Goal: Transaction & Acquisition: Purchase product/service

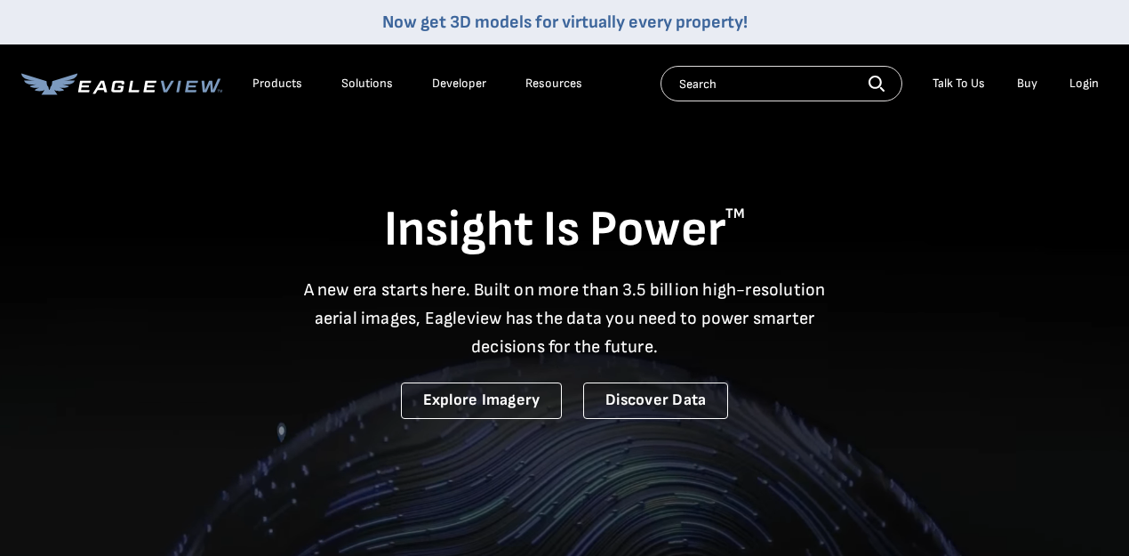
click at [1077, 87] on div "Login" at bounding box center [1084, 84] width 29 height 16
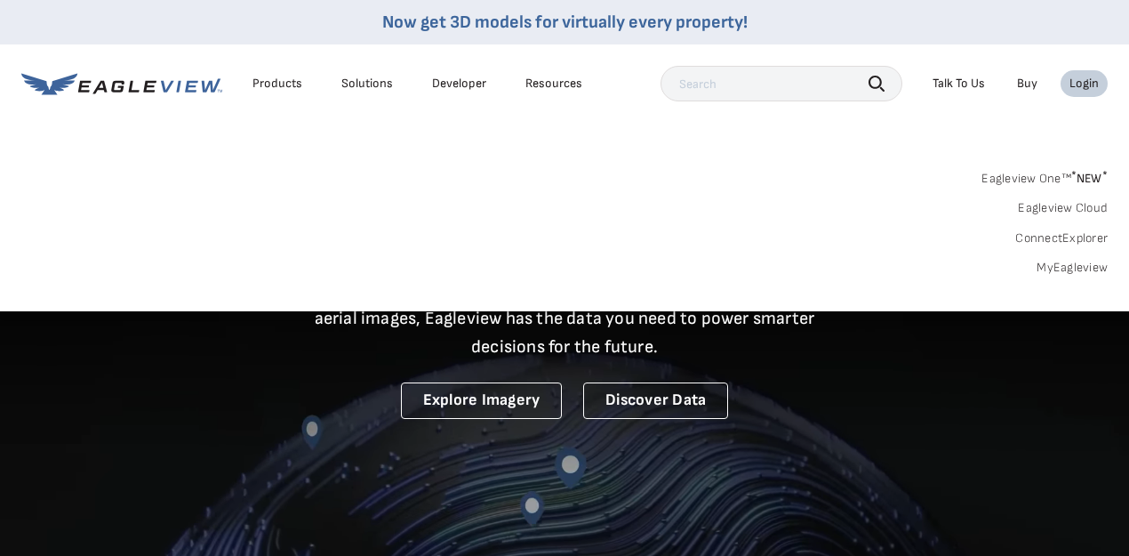
click at [1081, 80] on div "Login" at bounding box center [1084, 84] width 29 height 16
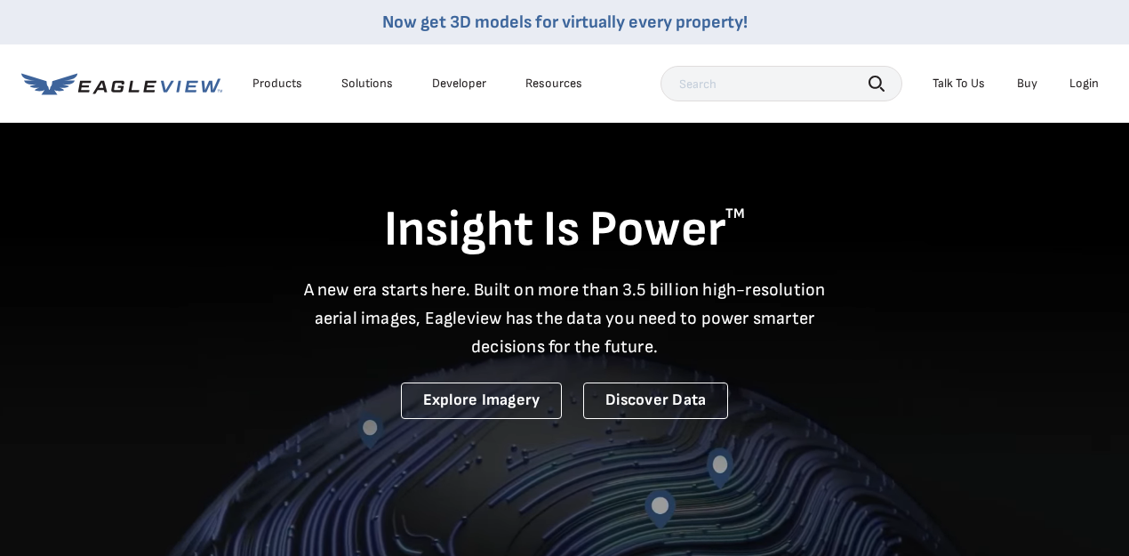
click at [1081, 80] on div "Login" at bounding box center [1084, 84] width 29 height 16
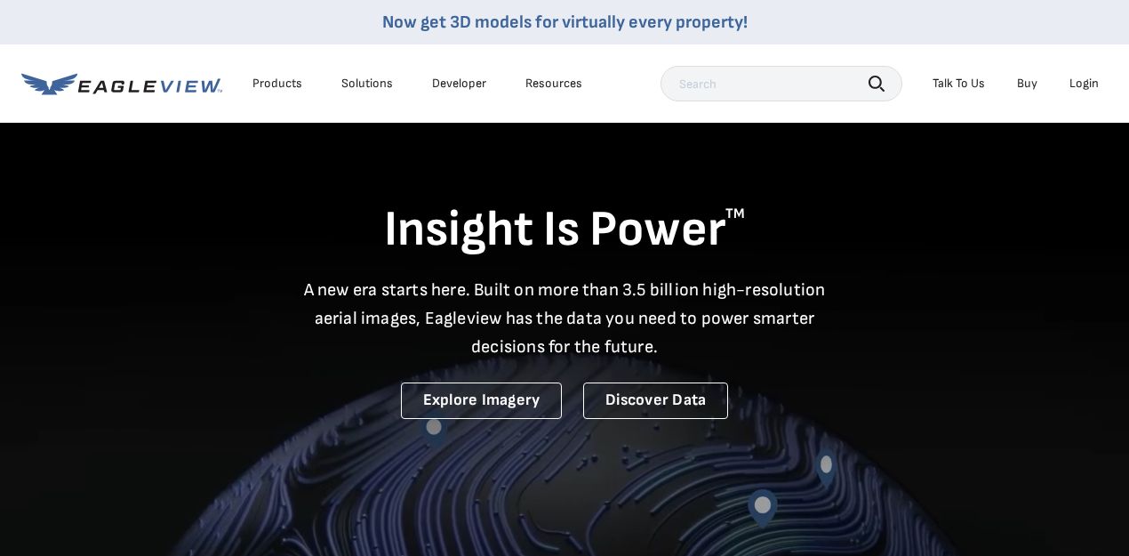
click at [1085, 80] on div "Login" at bounding box center [1084, 84] width 29 height 16
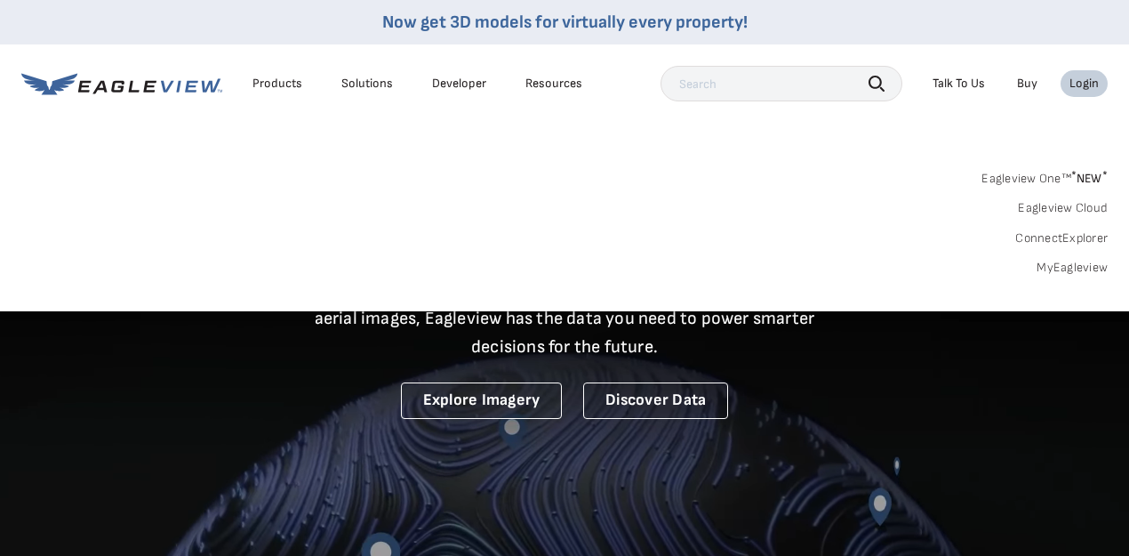
click at [1089, 273] on link "MyEagleview" at bounding box center [1072, 268] width 71 height 16
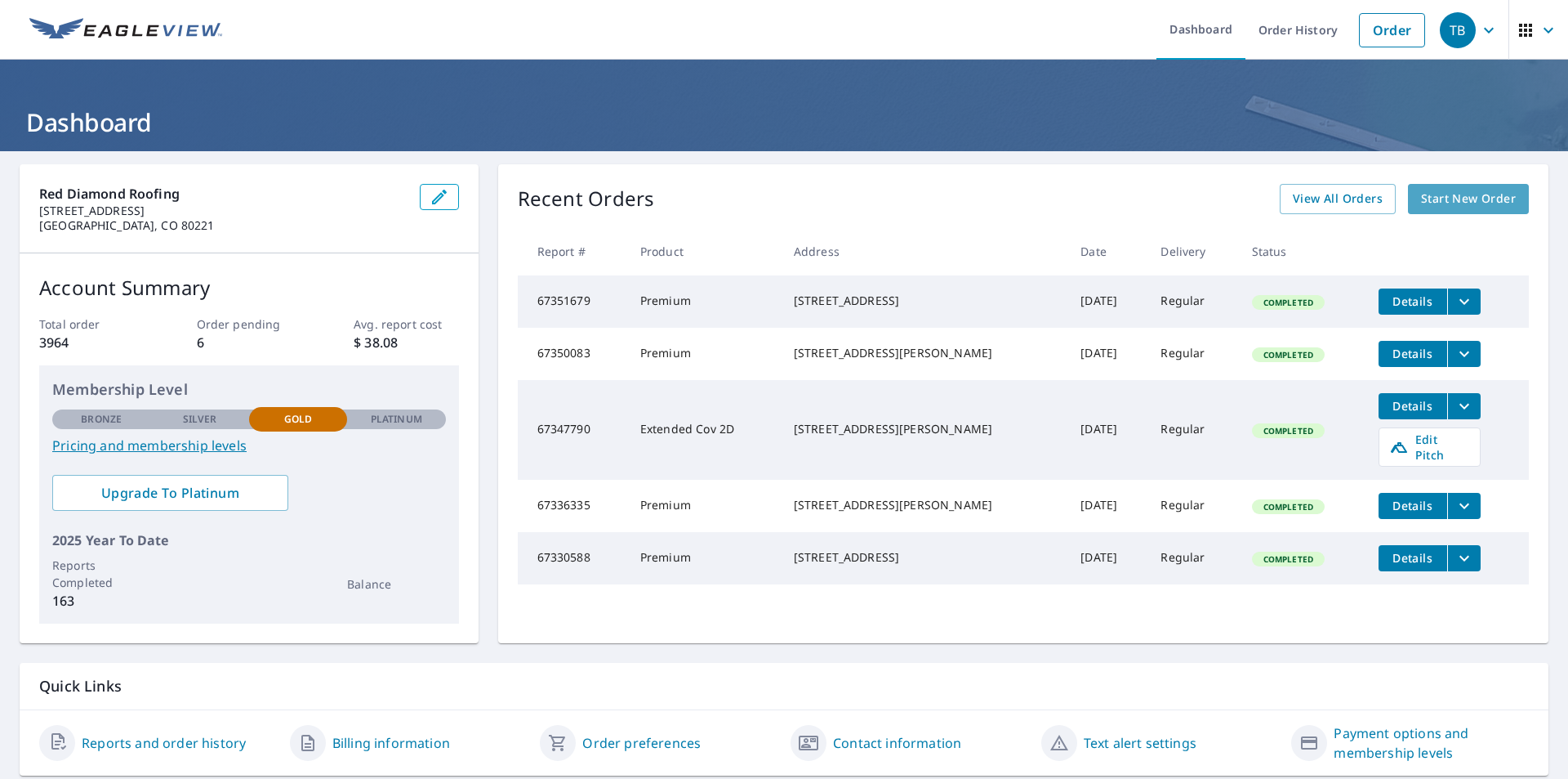
click at [1452, 189] on span "Start New Order" at bounding box center [1468, 198] width 95 height 20
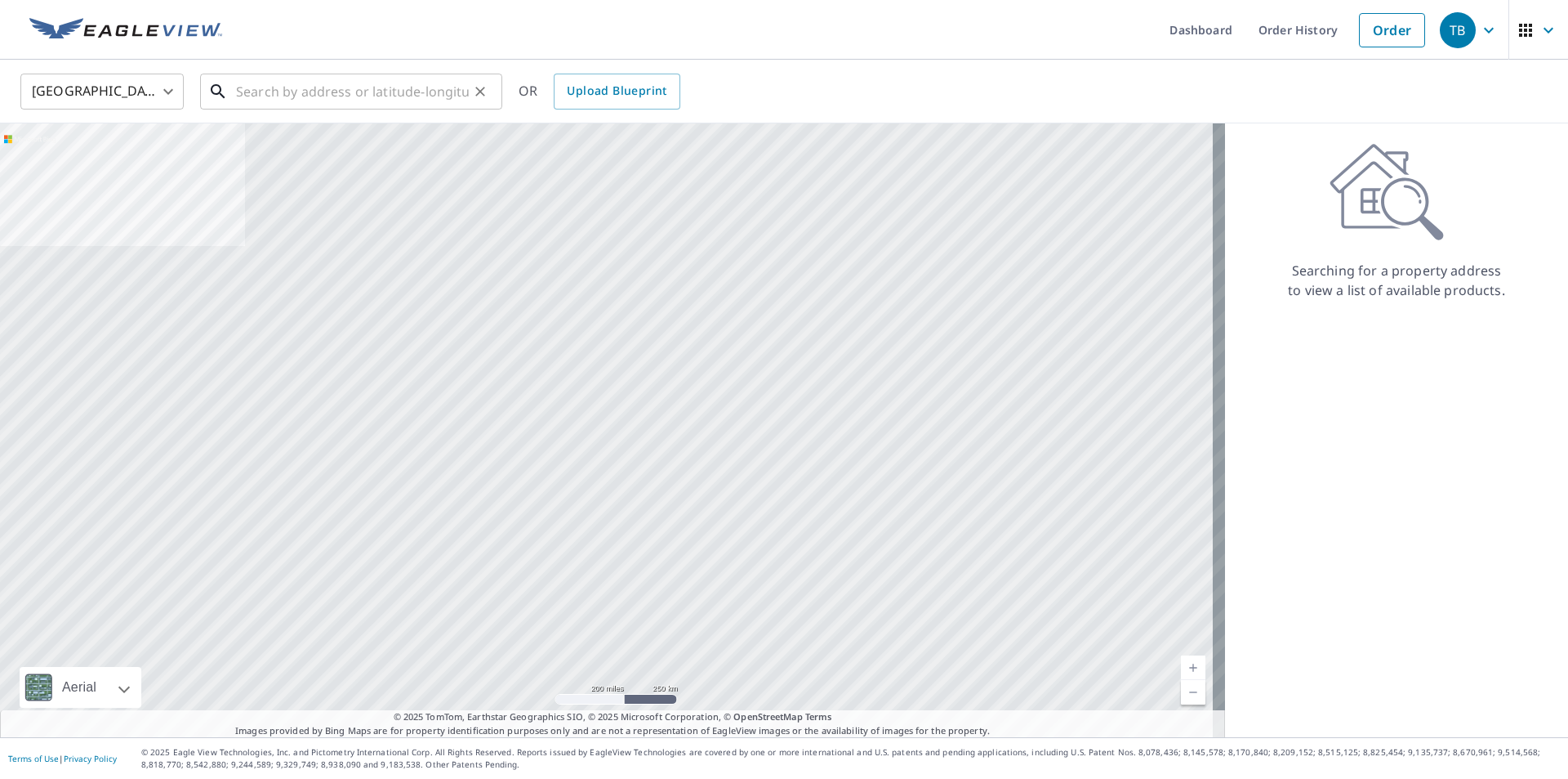
click at [255, 95] on input "text" at bounding box center [352, 92] width 232 height 46
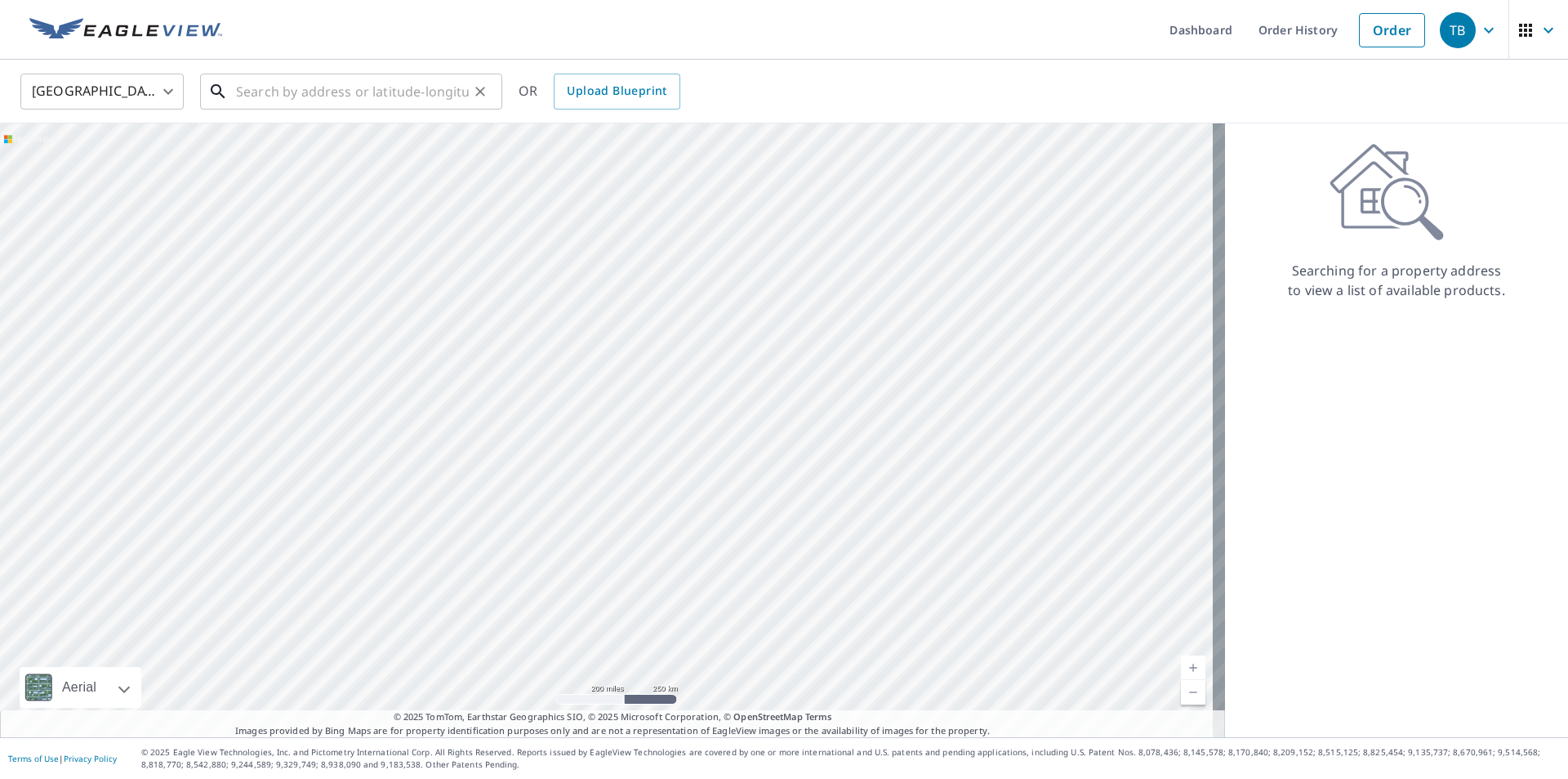
click at [290, 102] on input "text" at bounding box center [352, 92] width 232 height 46
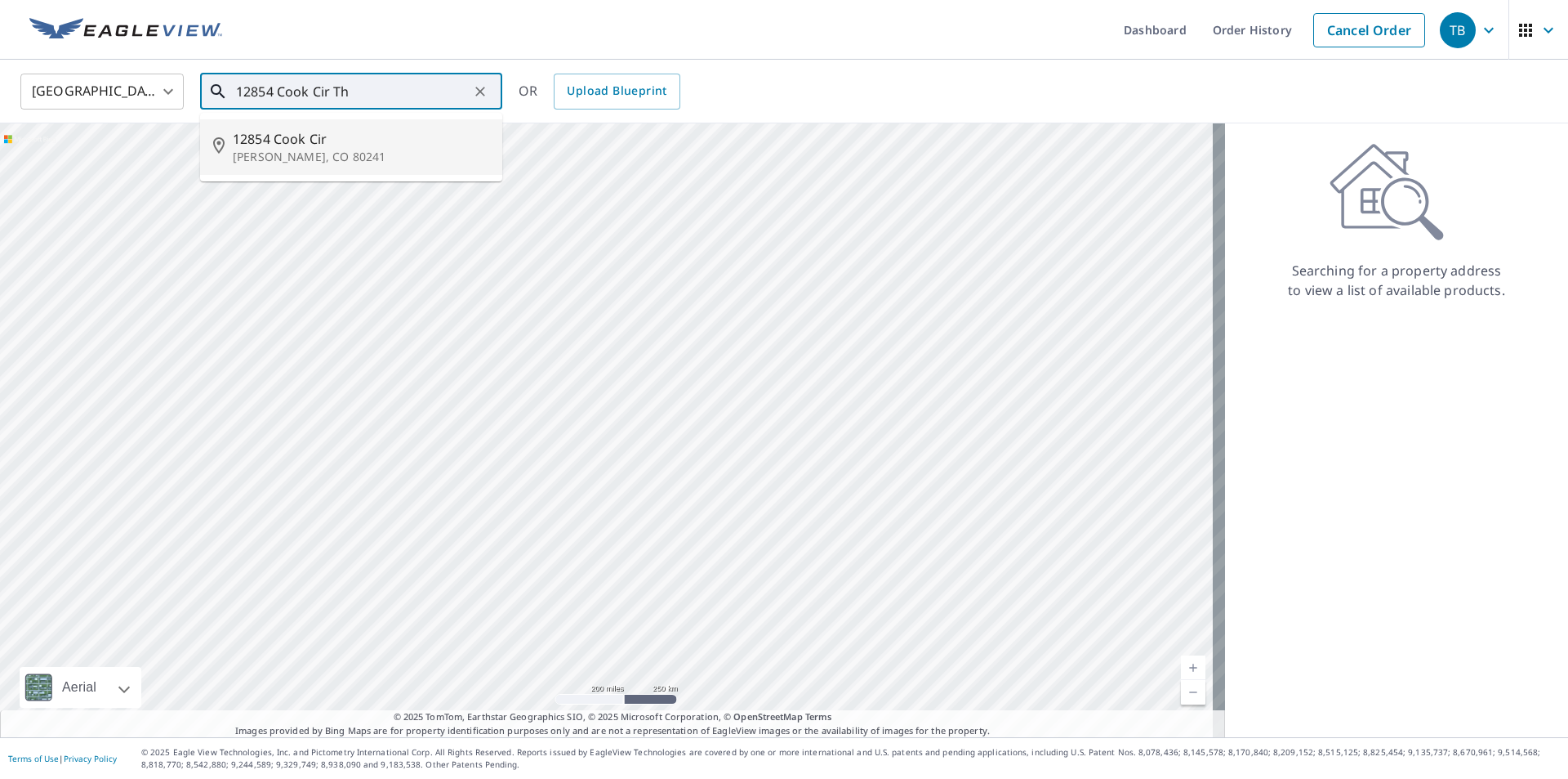
click at [295, 130] on span "12854 Cook Cir" at bounding box center [360, 139] width 256 height 19
type input "12854 Cook Cir Thornton, CO 80241"
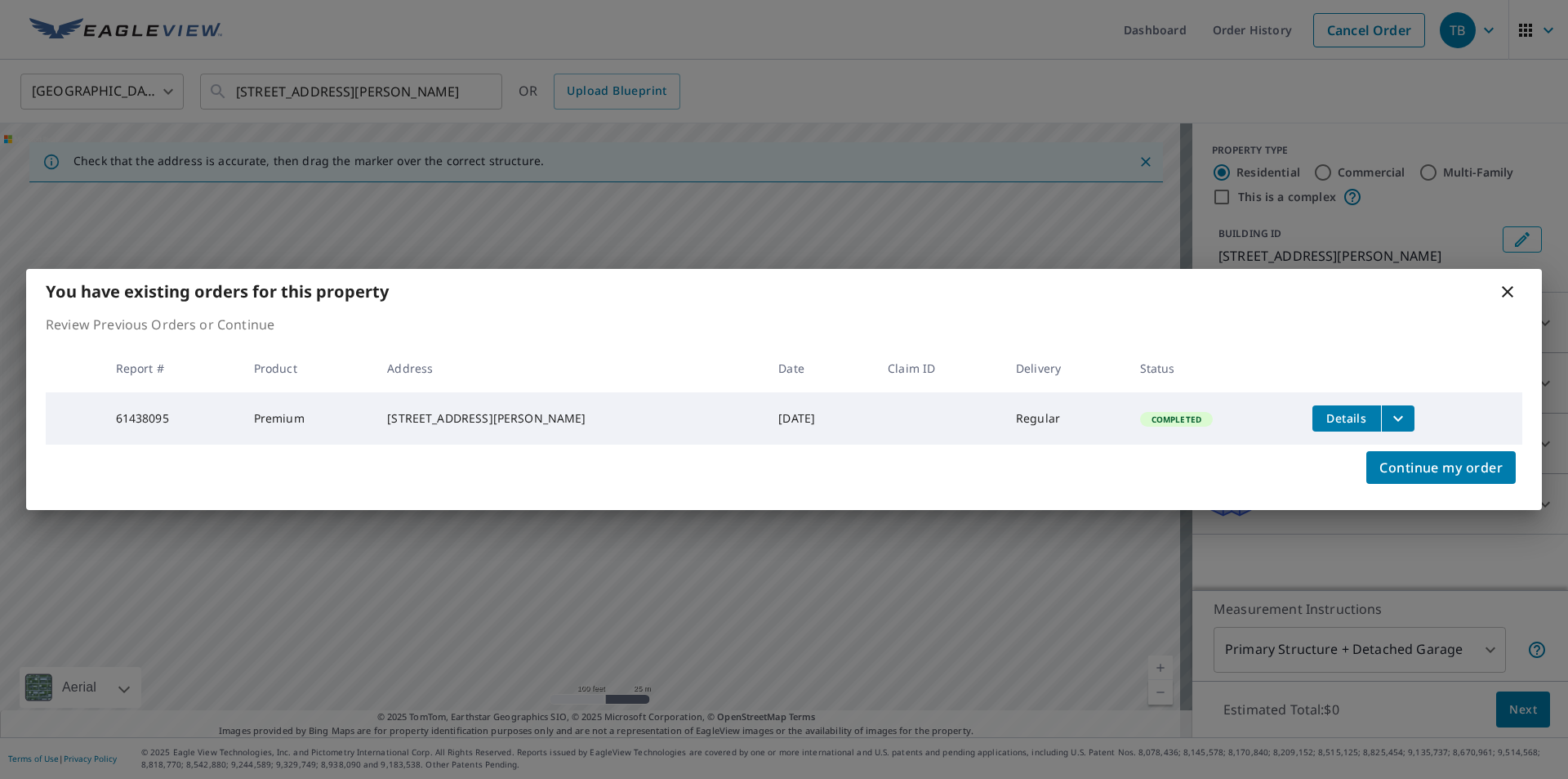
click at [1506, 289] on icon at bounding box center [1507, 291] width 11 height 11
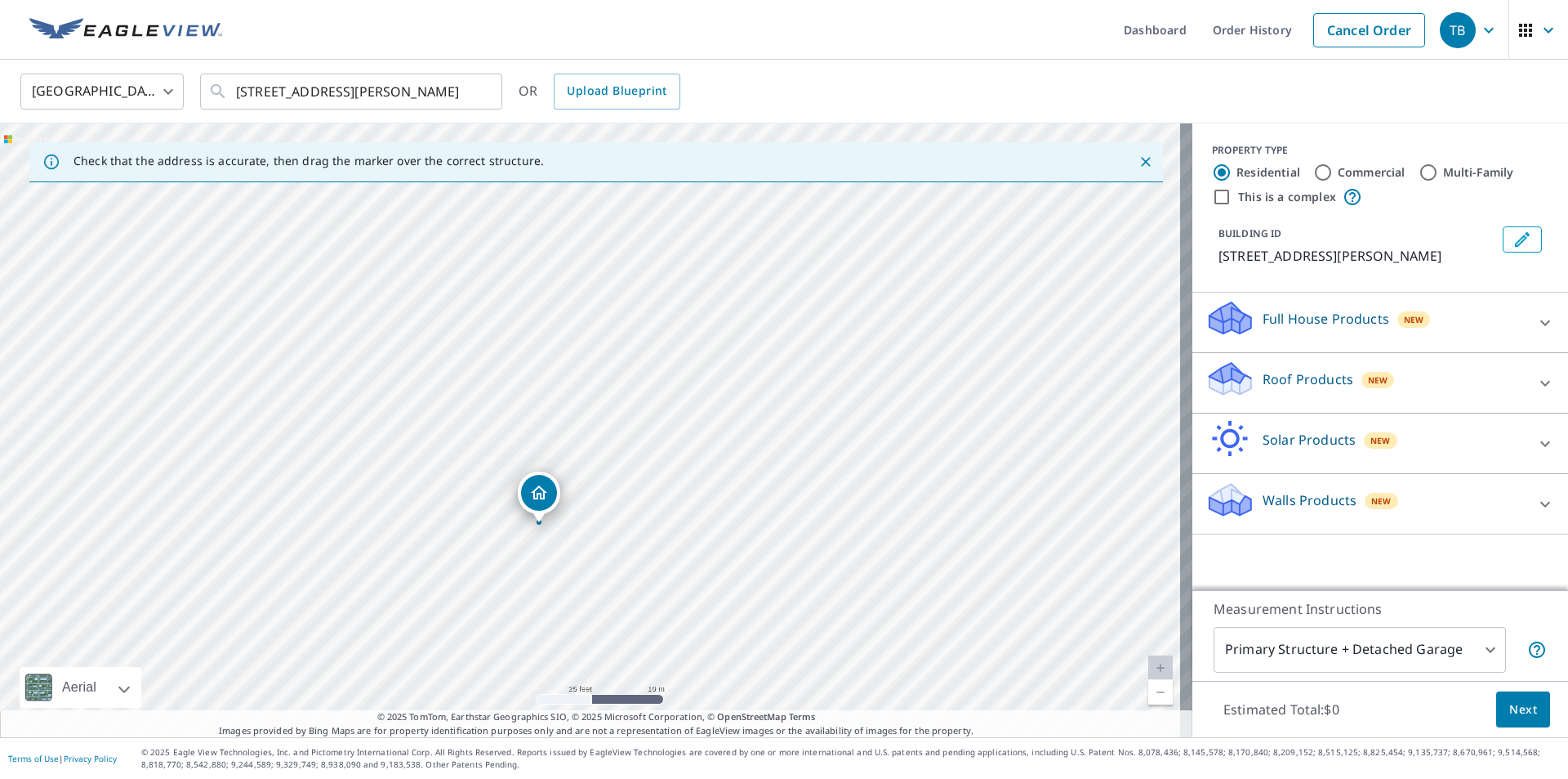
drag, startPoint x: 794, startPoint y: 381, endPoint x: 602, endPoint y: 617, distance: 304.2
click at [602, 617] on div "12854 Cook Cir Thornton, CO 80241" at bounding box center [596, 430] width 1192 height 614
click at [1346, 317] on p "Full House Products" at bounding box center [1326, 318] width 127 height 19
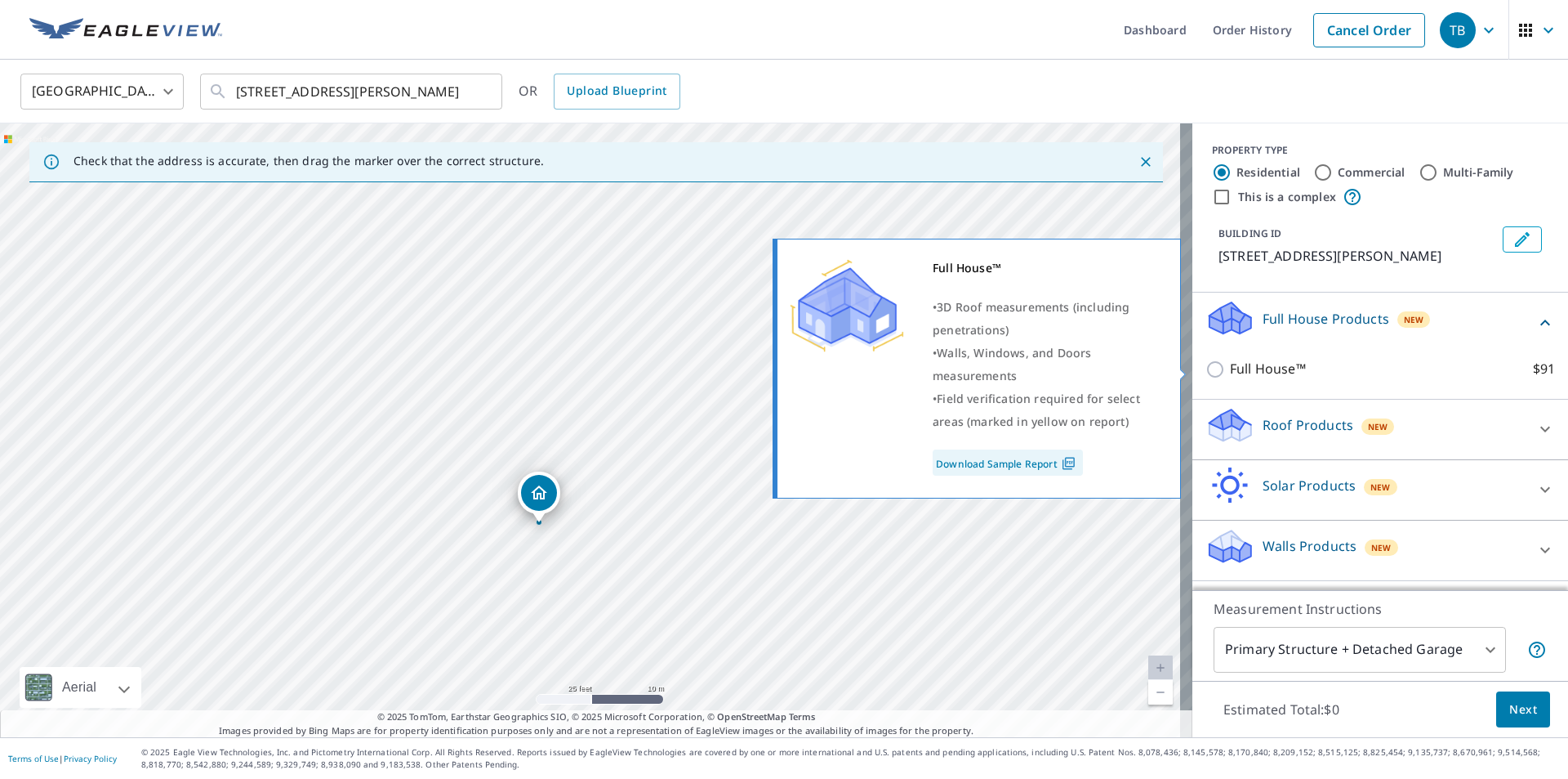
click at [1206, 366] on input "Full House™ $91" at bounding box center [1218, 368] width 25 height 19
checkbox input "true"
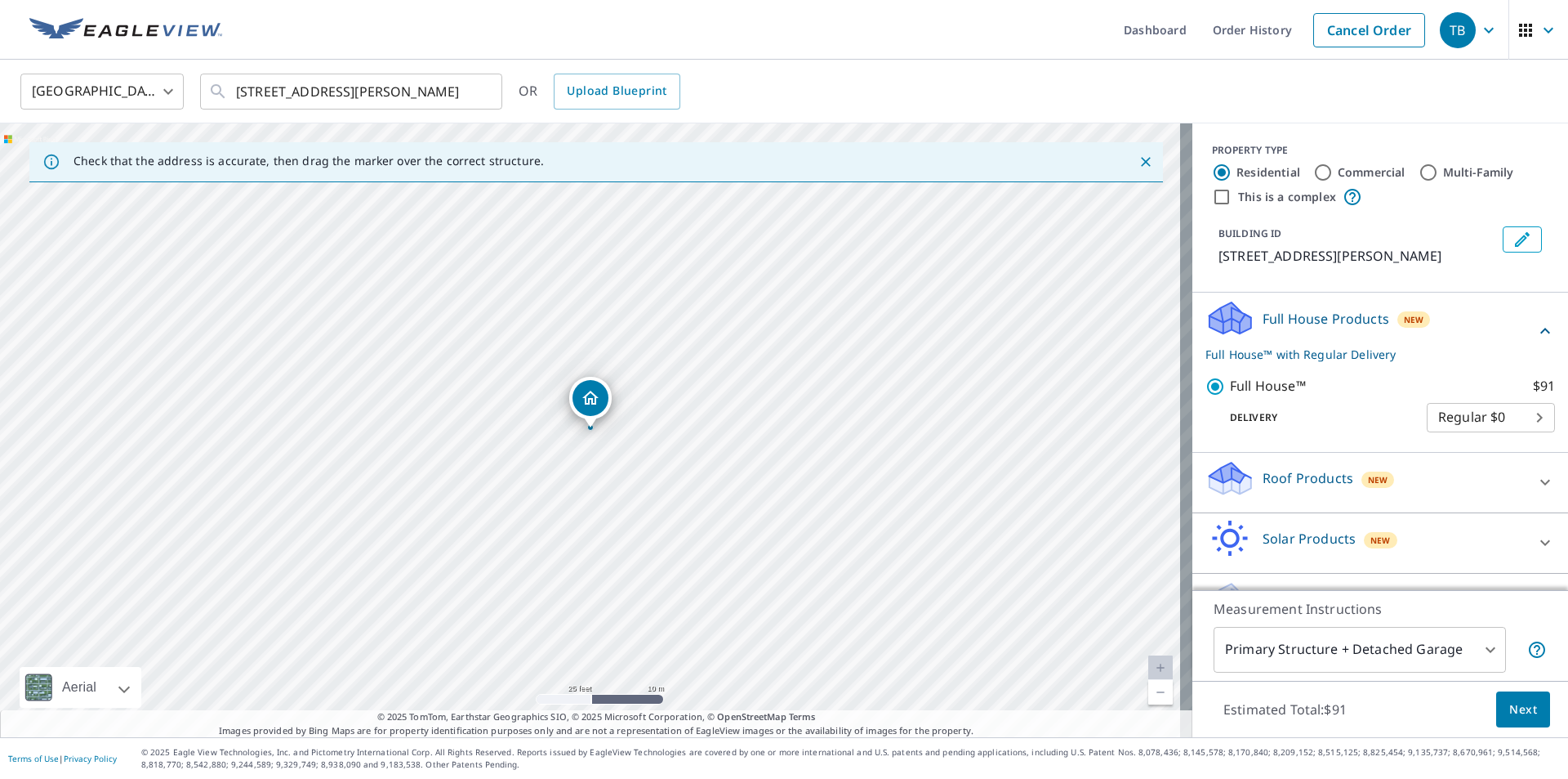
click at [1299, 473] on p "Roof Products" at bounding box center [1308, 478] width 91 height 19
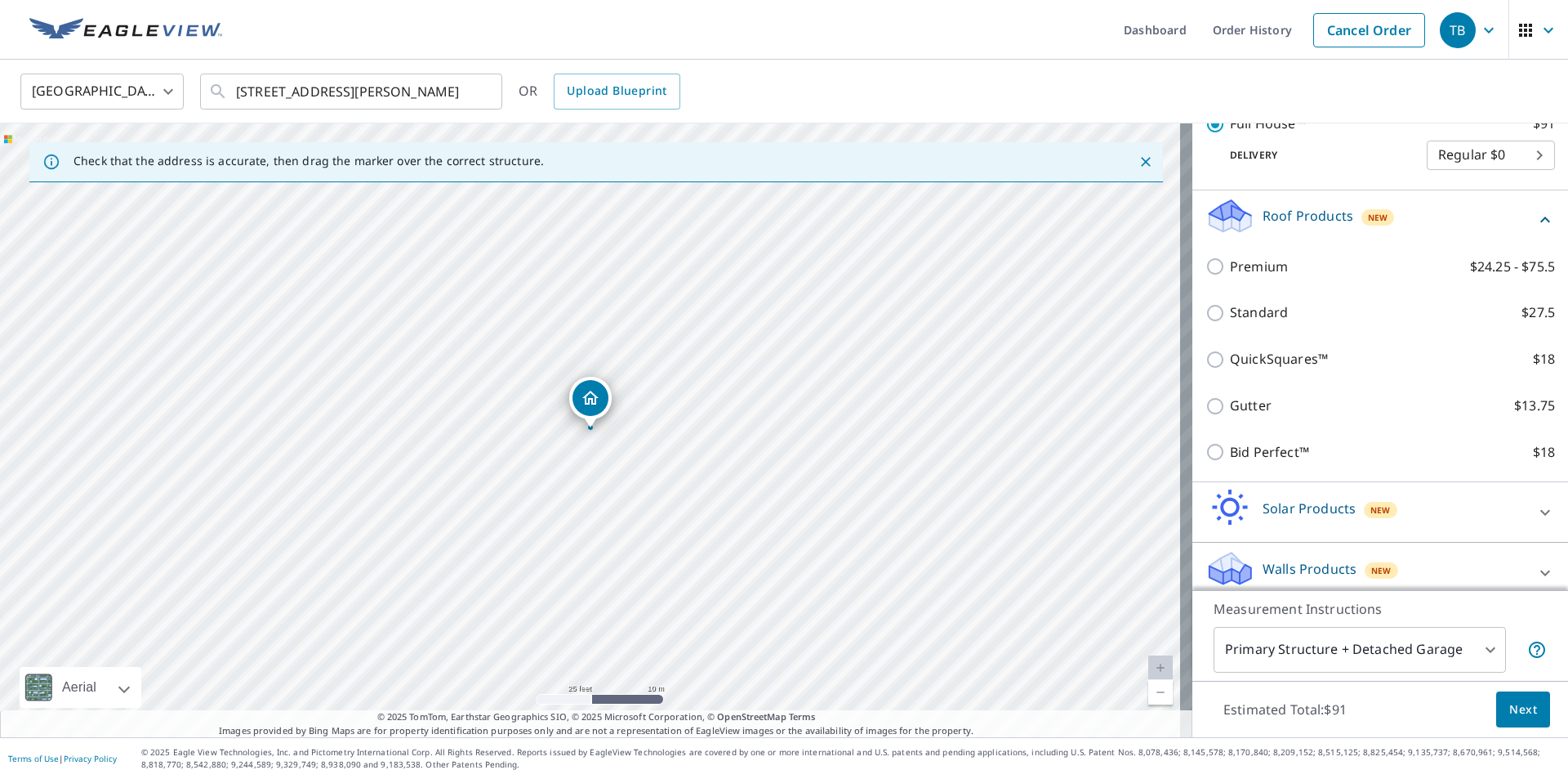
scroll to position [276, 0]
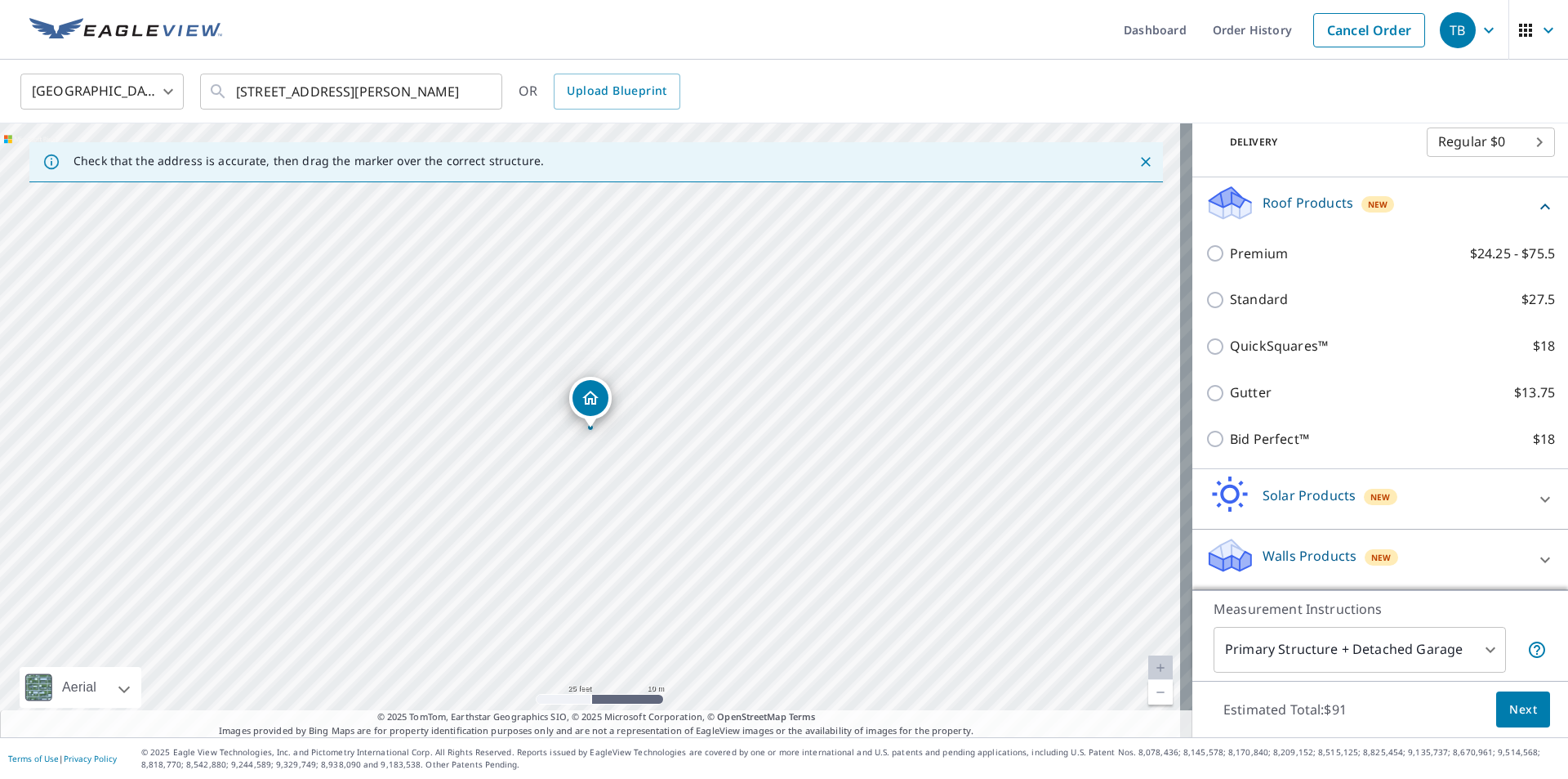
click at [1301, 549] on p "Walls Products" at bounding box center [1310, 555] width 94 height 19
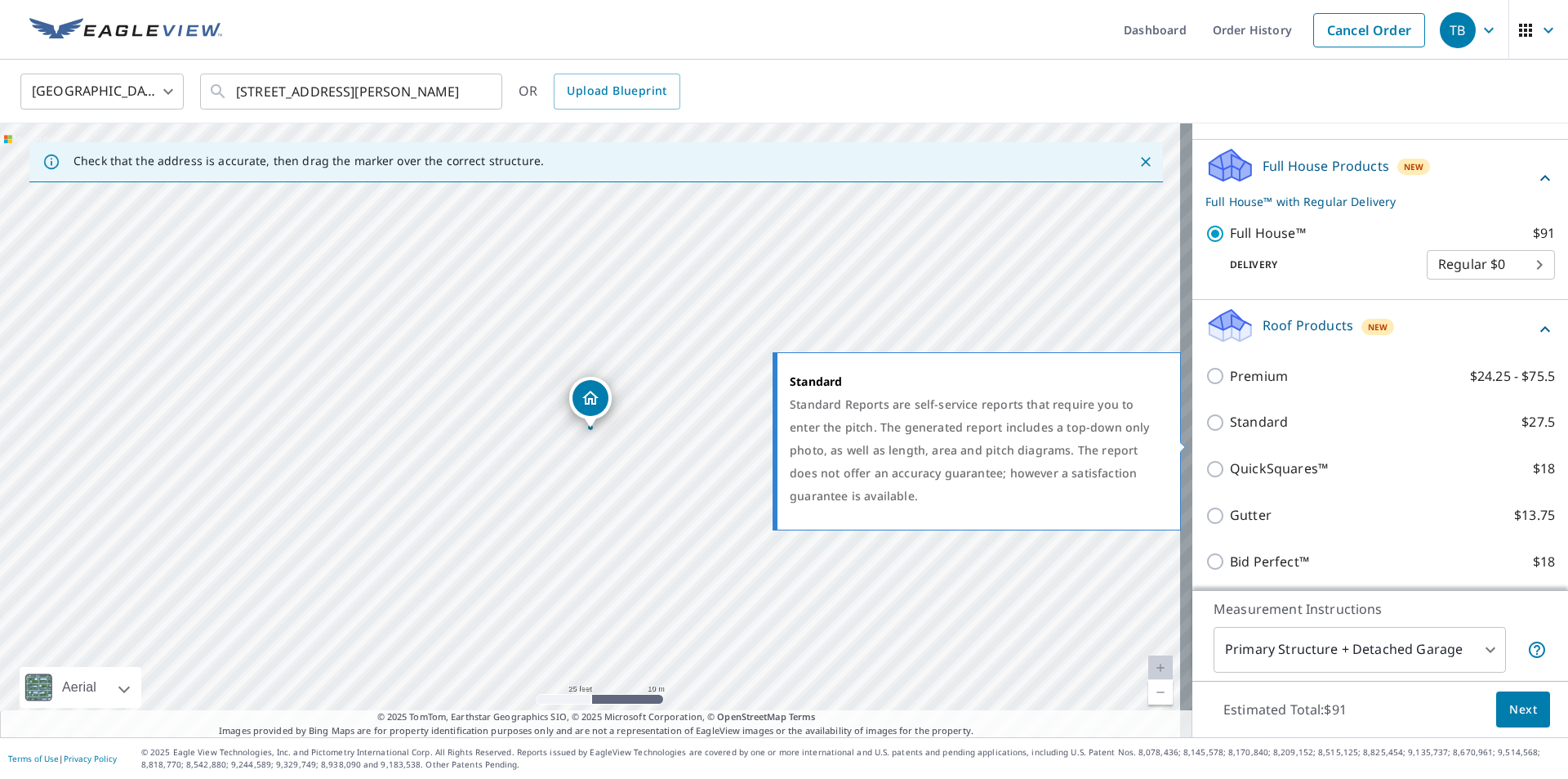
scroll to position [123, 0]
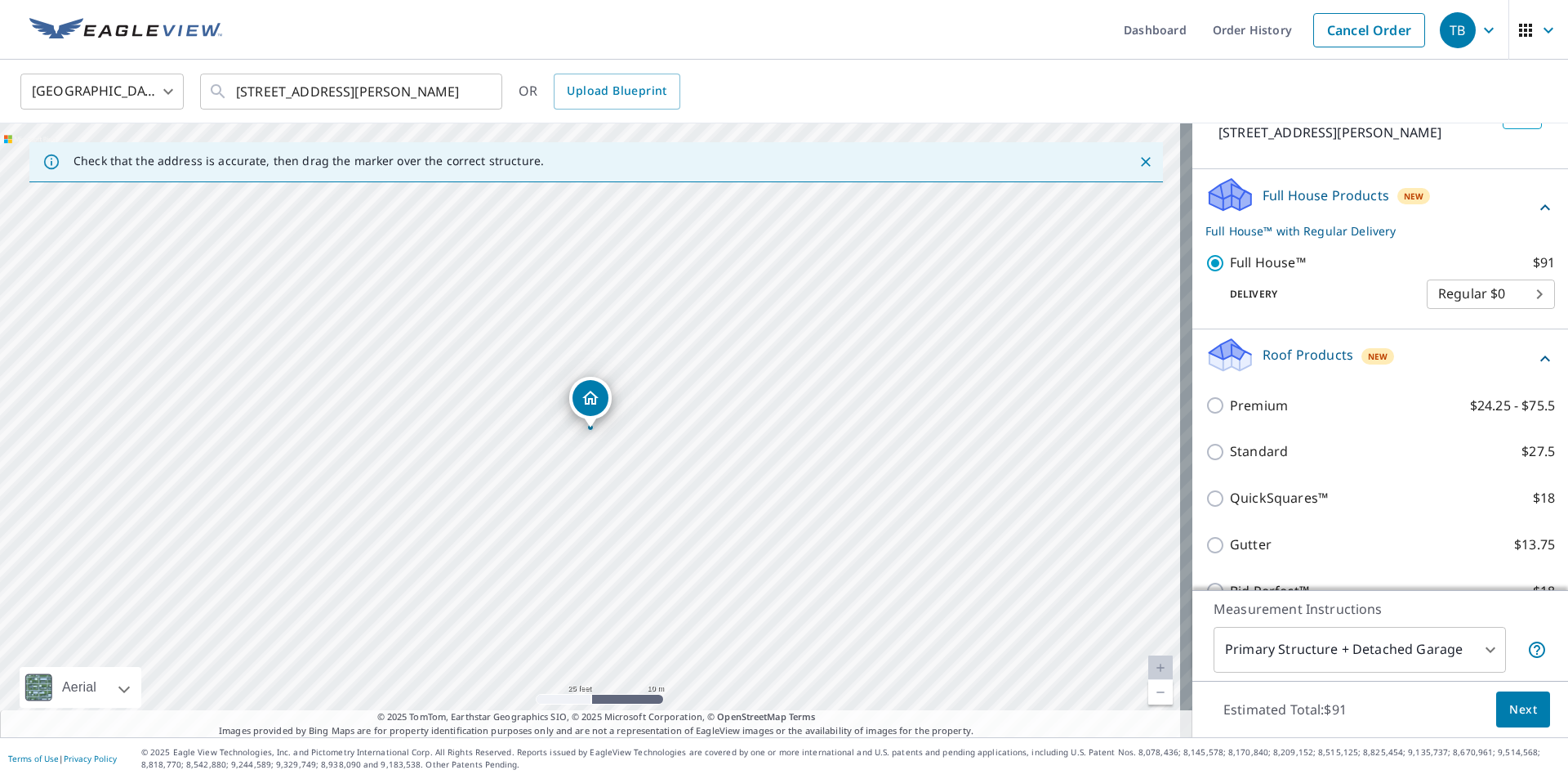
click at [1509, 706] on span "Next" at bounding box center [1523, 709] width 28 height 20
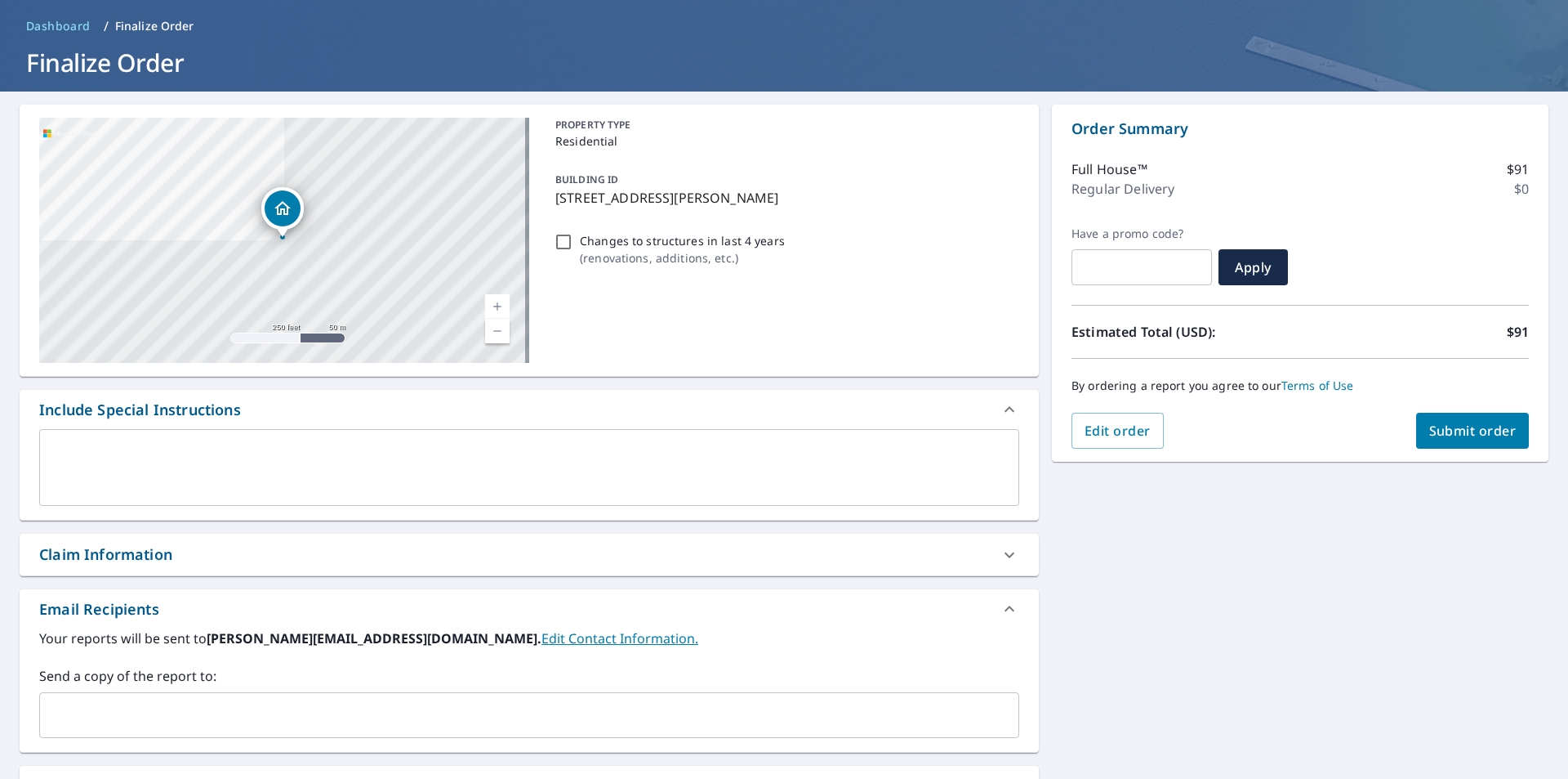
scroll to position [164, 0]
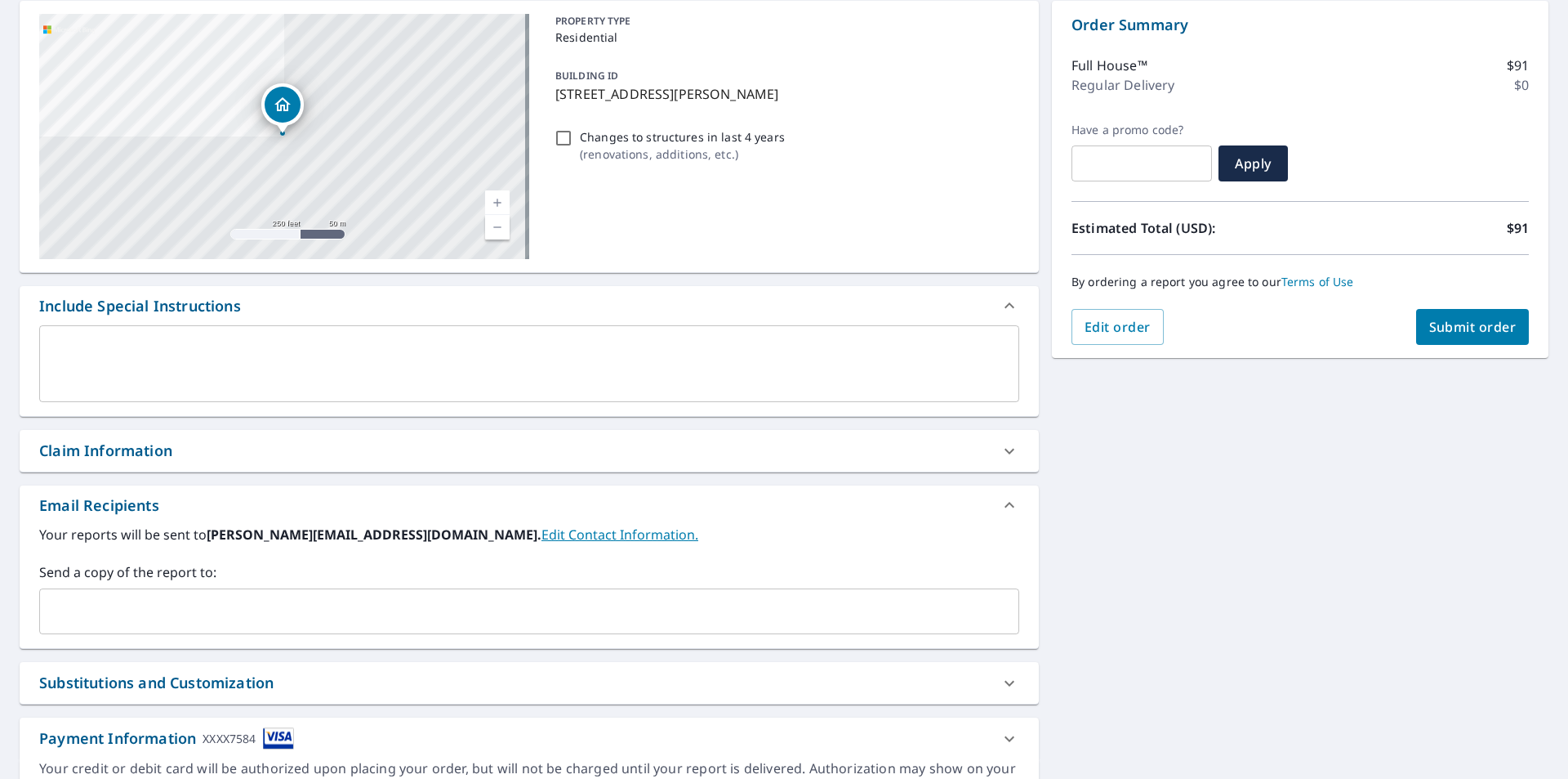
click at [92, 608] on input "text" at bounding box center [517, 611] width 941 height 31
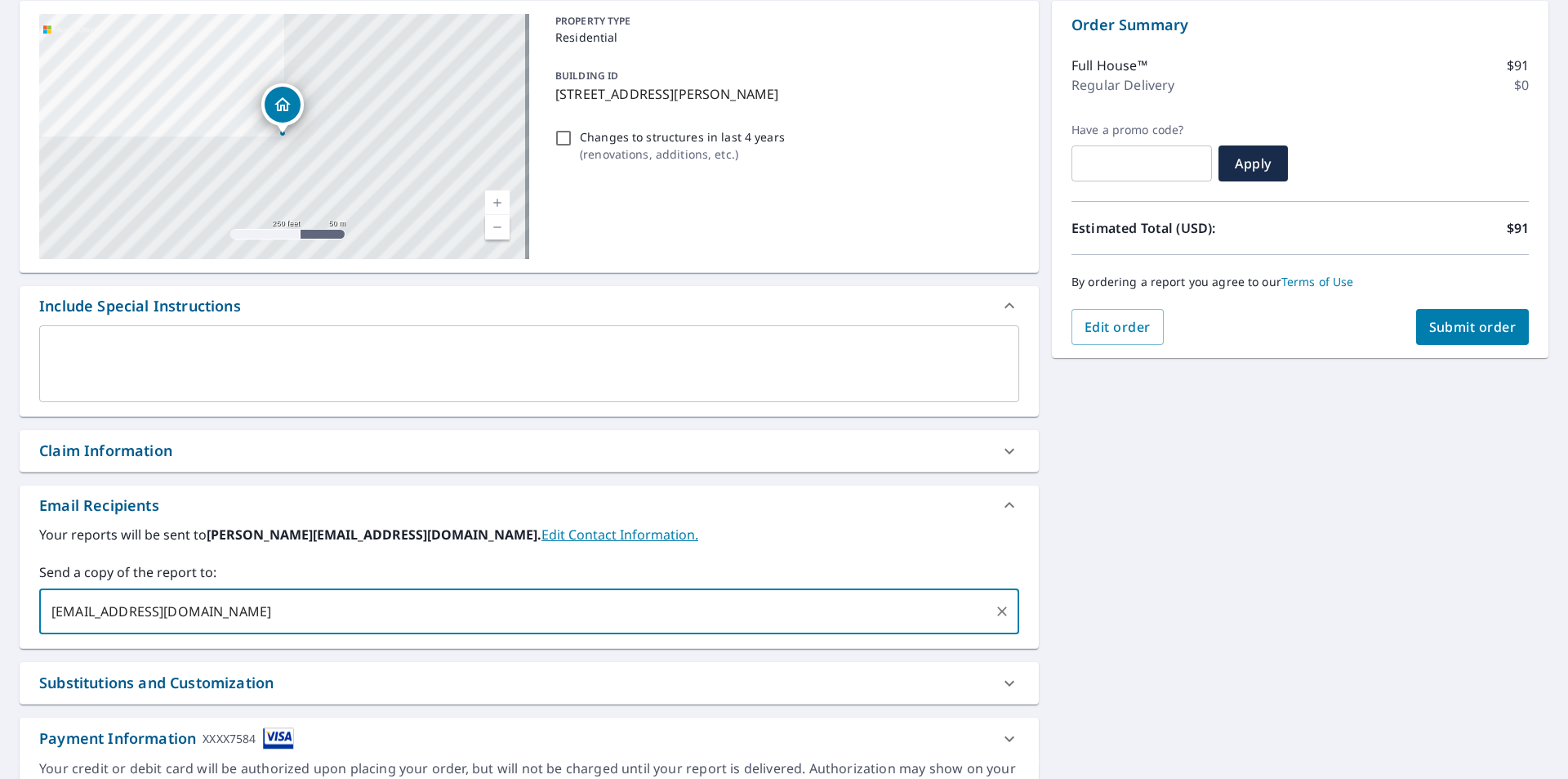
scroll to position [250, 0]
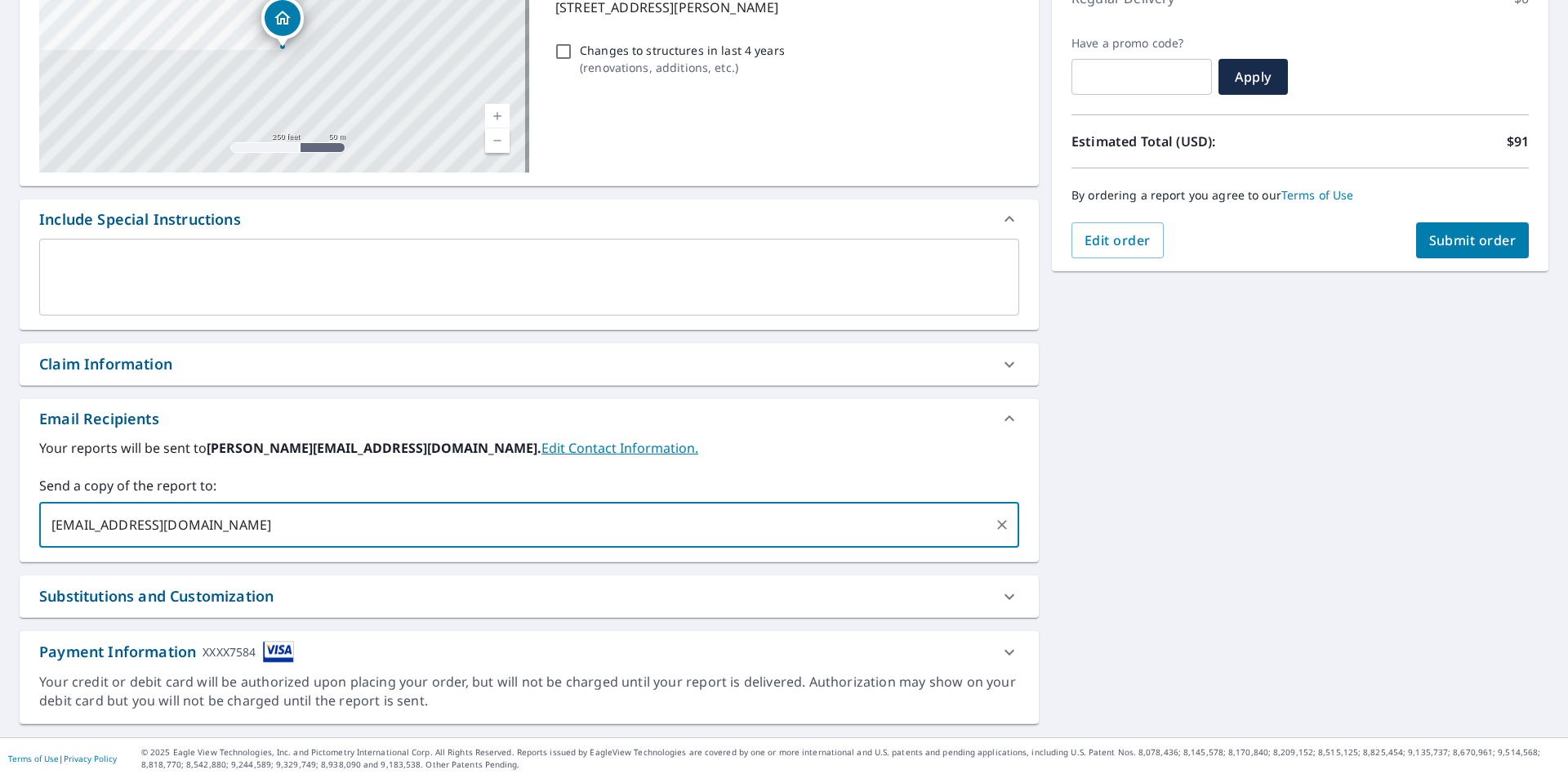
type input "tcalomino@reddiamondroofing.com"
click at [1460, 237] on span "Submit order" at bounding box center [1472, 241] width 87 height 18
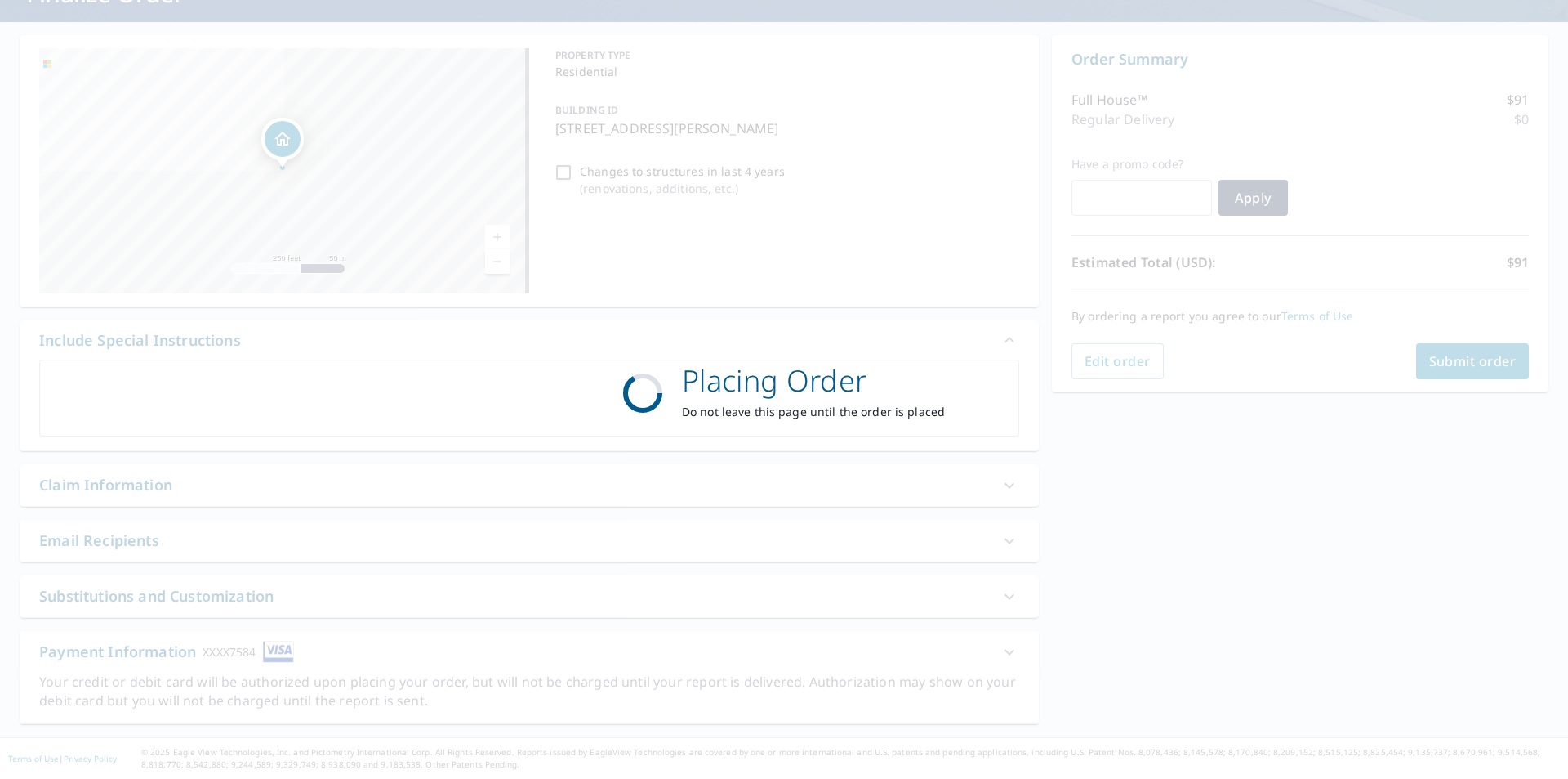
checkbox input "true"
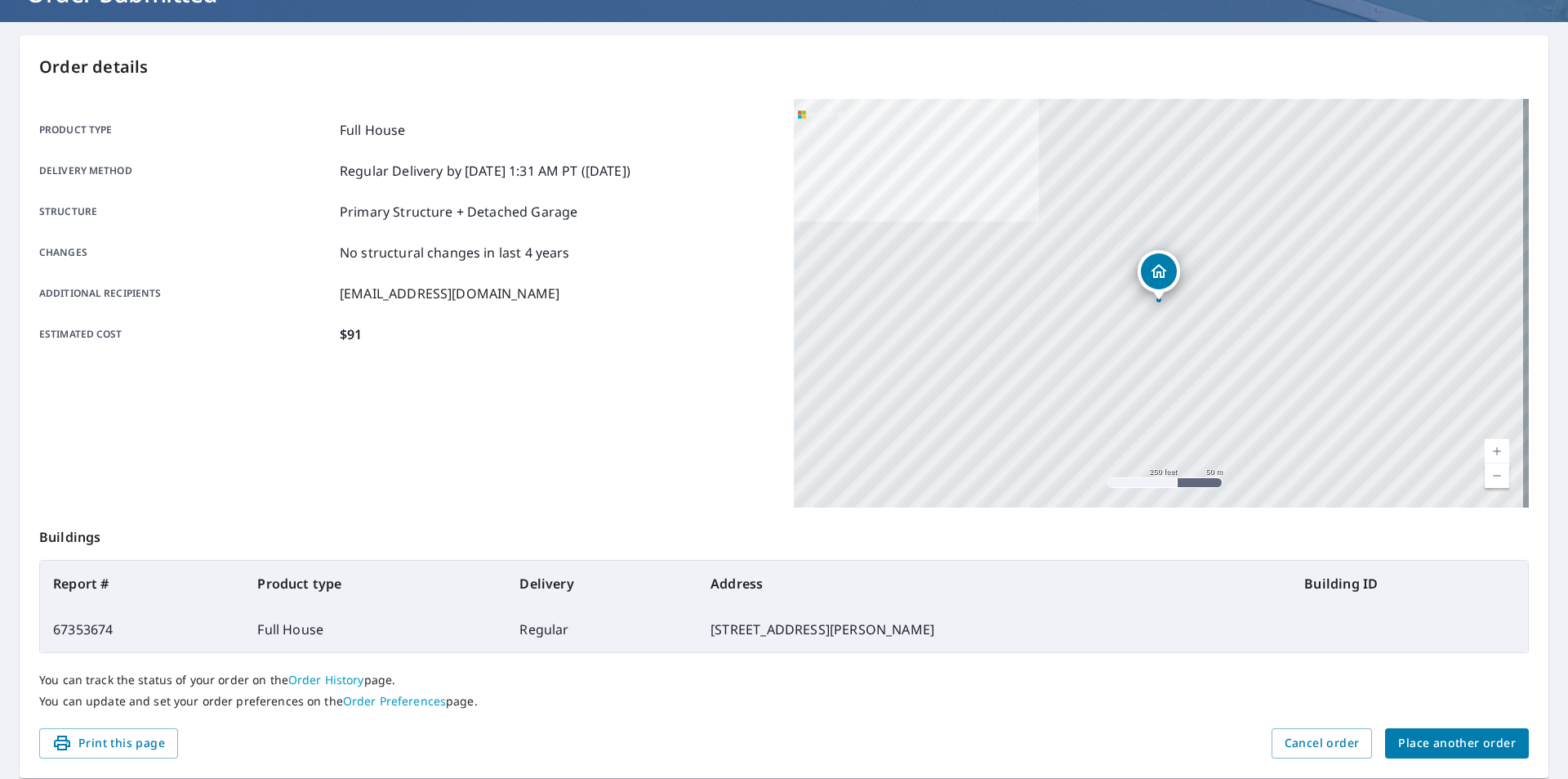
click at [455, 328] on div "Estimated cost $91" at bounding box center [407, 333] width 735 height 19
